Goal: Transaction & Acquisition: Download file/media

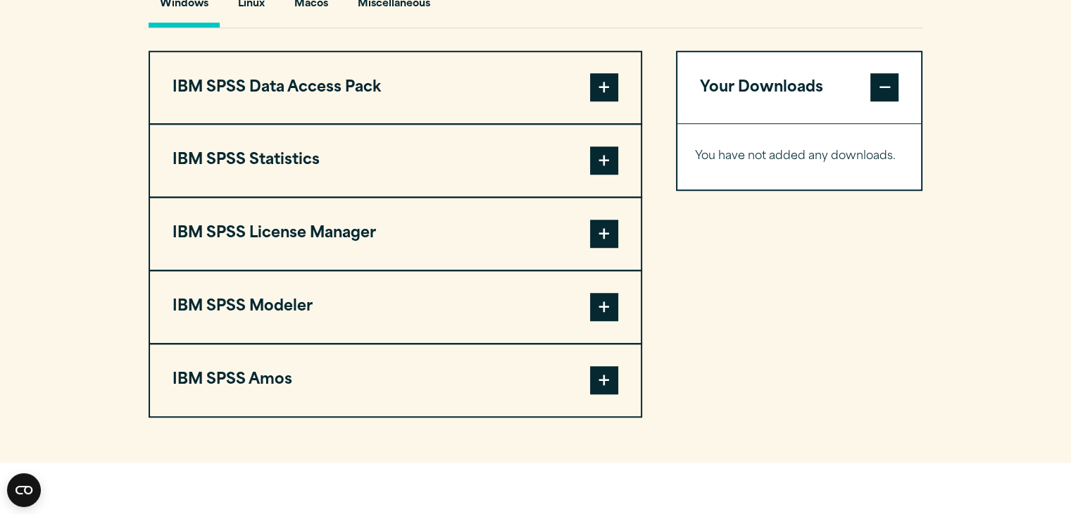
scroll to position [1074, 0]
click at [606, 174] on span at bounding box center [604, 160] width 28 height 28
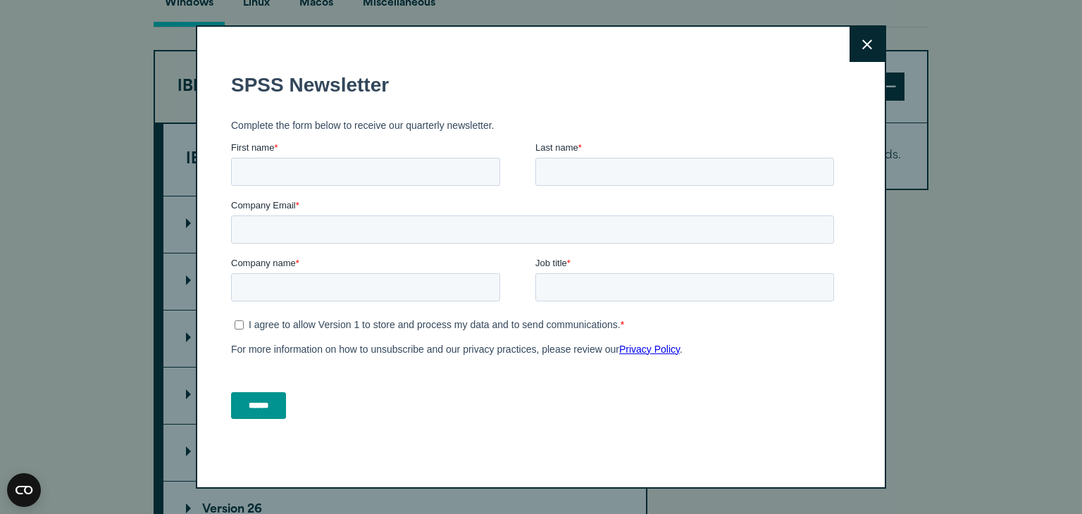
click at [852, 46] on button "Close" at bounding box center [867, 44] width 35 height 35
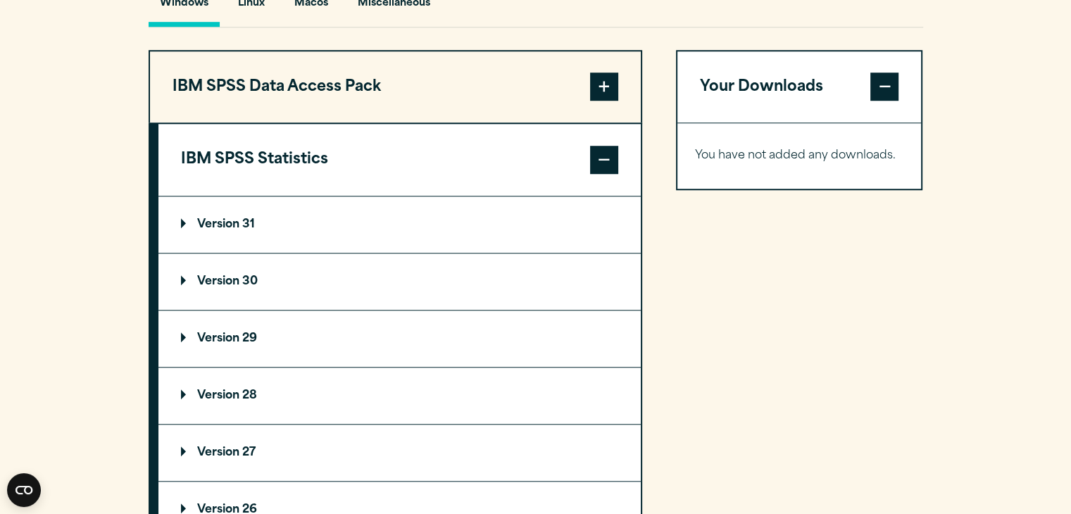
click at [214, 287] on p "Version 30" at bounding box center [219, 281] width 77 height 11
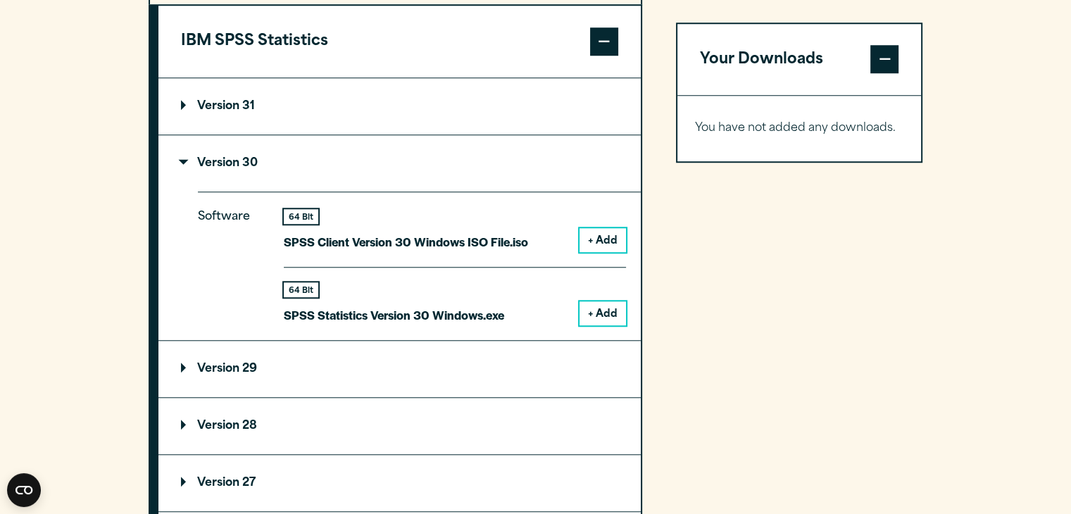
scroll to position [1200, 0]
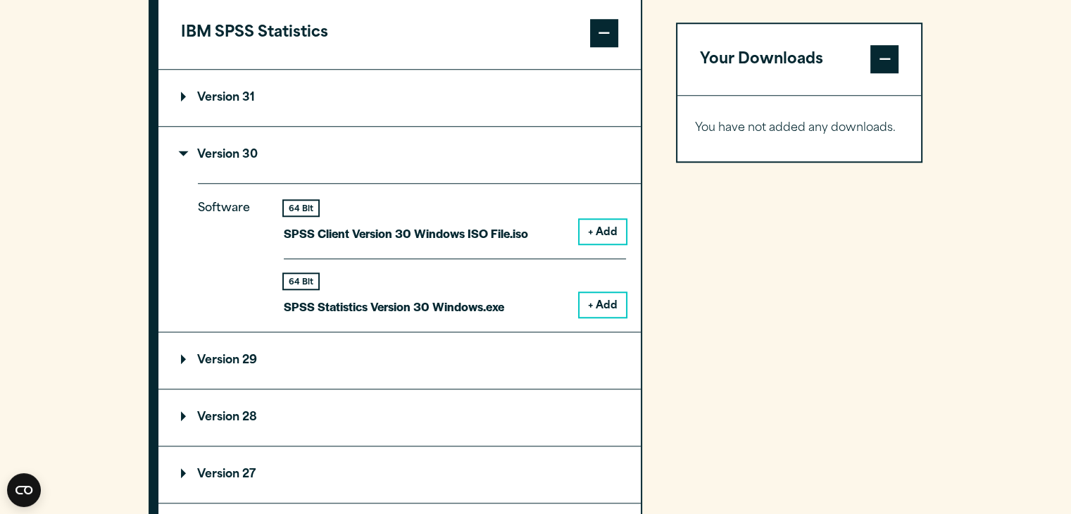
click at [610, 317] on button "+ Add" at bounding box center [603, 305] width 46 height 24
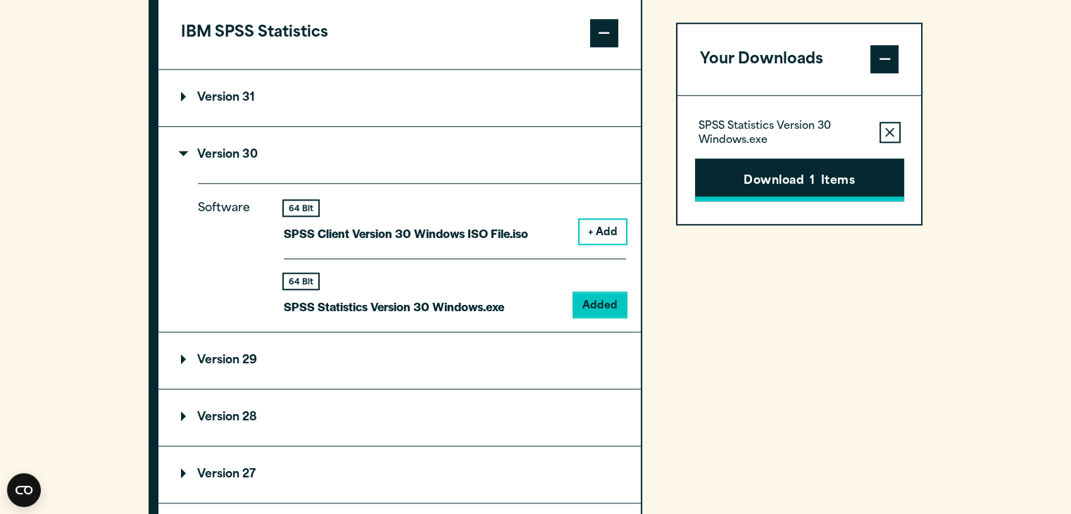
click at [817, 173] on button "Download 1 Items" at bounding box center [799, 181] width 209 height 44
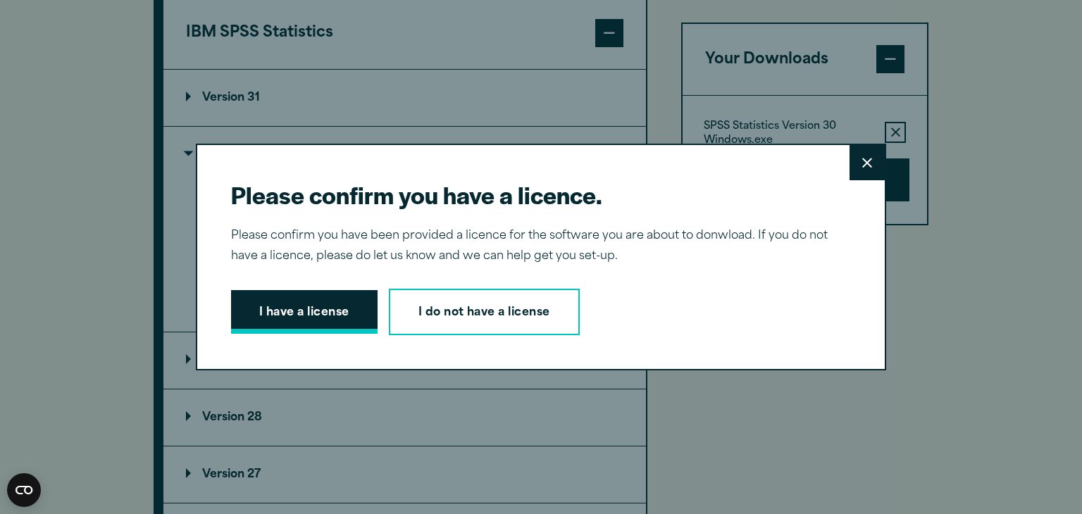
click at [272, 308] on button "I have a license" at bounding box center [304, 312] width 147 height 44
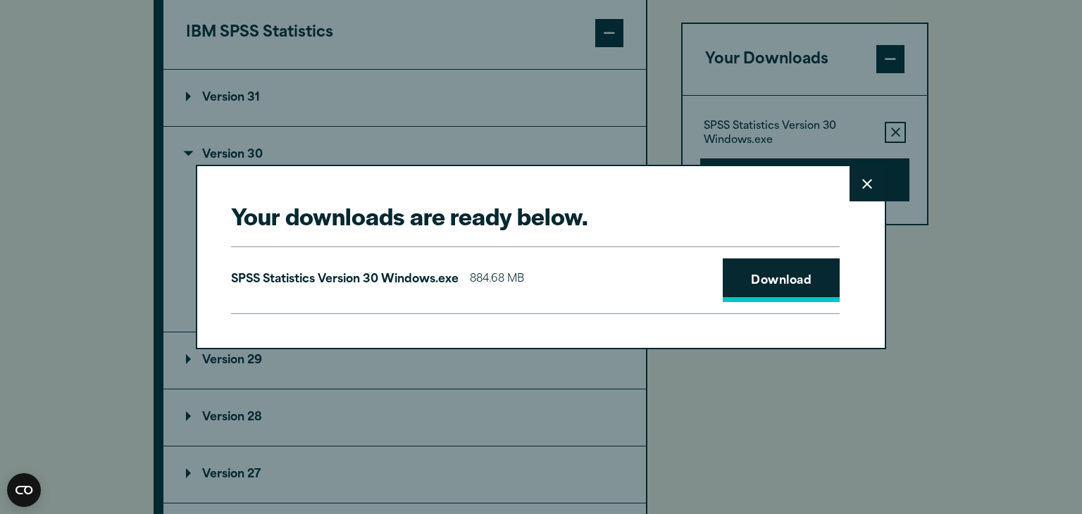
click at [783, 292] on link "Download" at bounding box center [781, 281] width 117 height 44
click at [854, 183] on button "Close" at bounding box center [867, 183] width 35 height 35
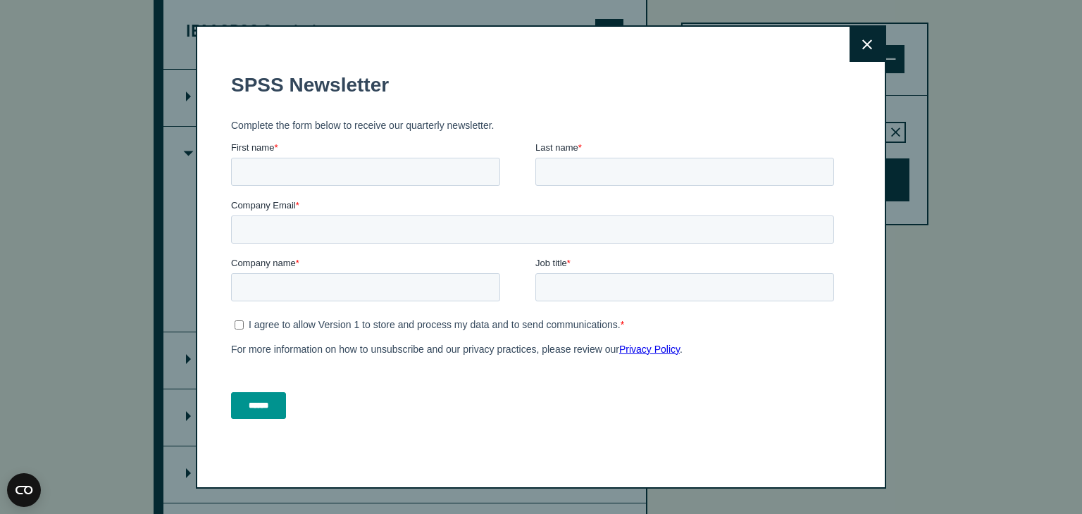
click at [864, 42] on icon at bounding box center [867, 44] width 10 height 10
